Goal: Information Seeking & Learning: Find contact information

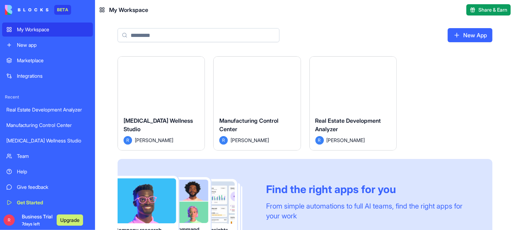
click at [160, 79] on button "Launch" at bounding box center [161, 84] width 53 height 14
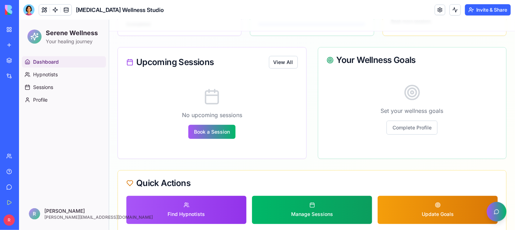
scroll to position [93, 0]
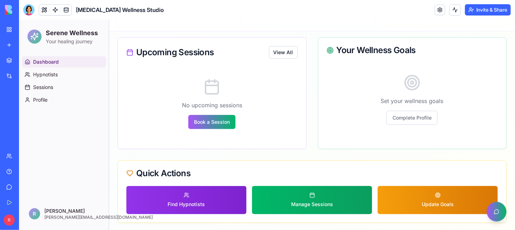
click at [177, 195] on button "Find Hypnotists" at bounding box center [186, 200] width 120 height 28
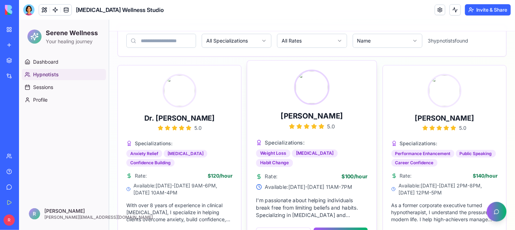
scroll to position [98, 0]
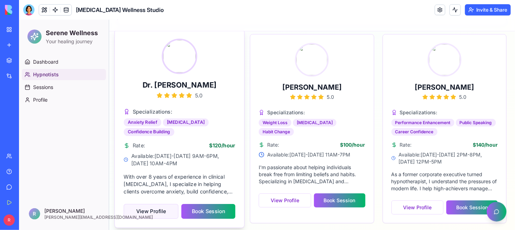
click at [145, 209] on button "View Profile" at bounding box center [150, 211] width 55 height 15
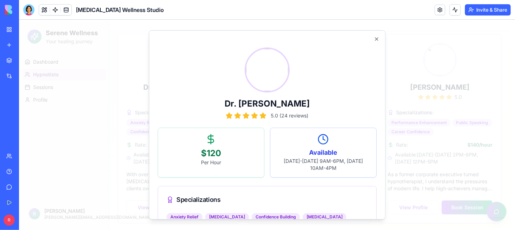
click at [263, 73] on img at bounding box center [267, 70] width 42 height 42
click at [373, 40] on icon "button" at bounding box center [376, 39] width 6 height 6
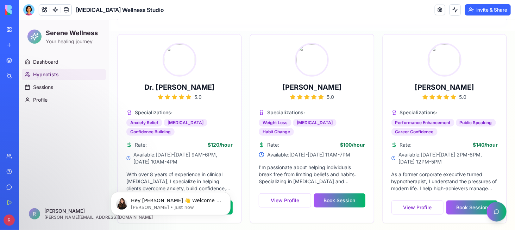
scroll to position [0, 0]
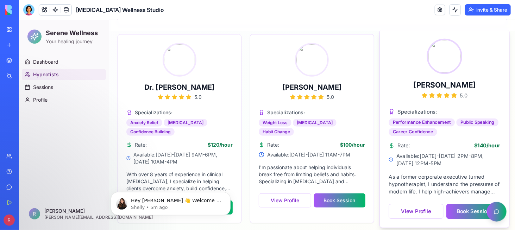
click at [437, 64] on img at bounding box center [444, 56] width 32 height 32
click at [416, 210] on button "View Profile" at bounding box center [415, 211] width 55 height 15
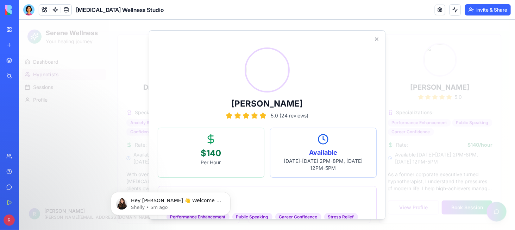
drag, startPoint x: 234, startPoint y: 102, endPoint x: 297, endPoint y: 105, distance: 63.4
click at [297, 105] on h2 "[PERSON_NAME]" at bounding box center [266, 103] width 219 height 11
copy h2 "[PERSON_NAME]"
click at [267, 67] on img at bounding box center [267, 70] width 42 height 42
